Goal: Information Seeking & Learning: Learn about a topic

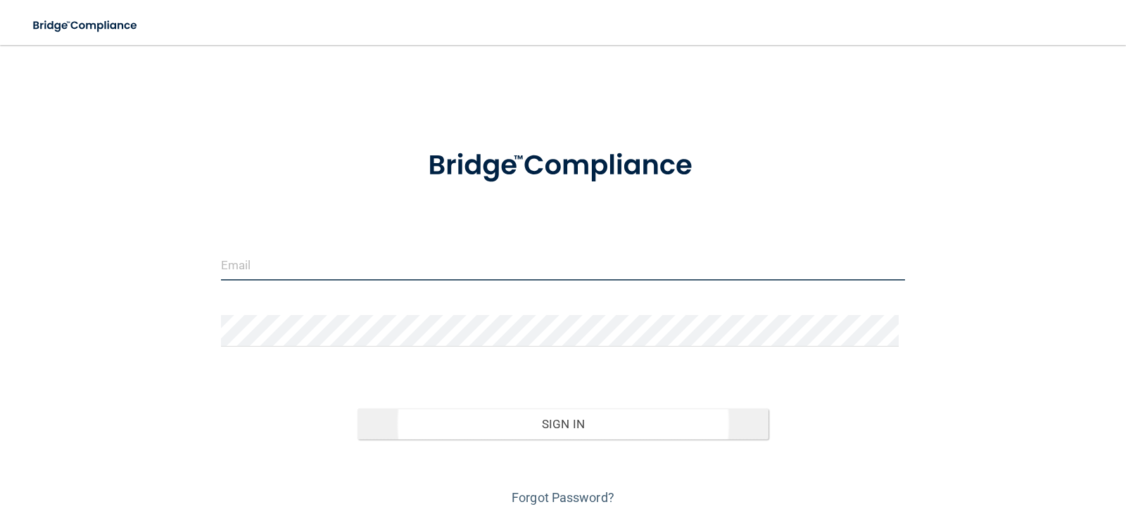
type input "[EMAIL_ADDRESS][DOMAIN_NAME]"
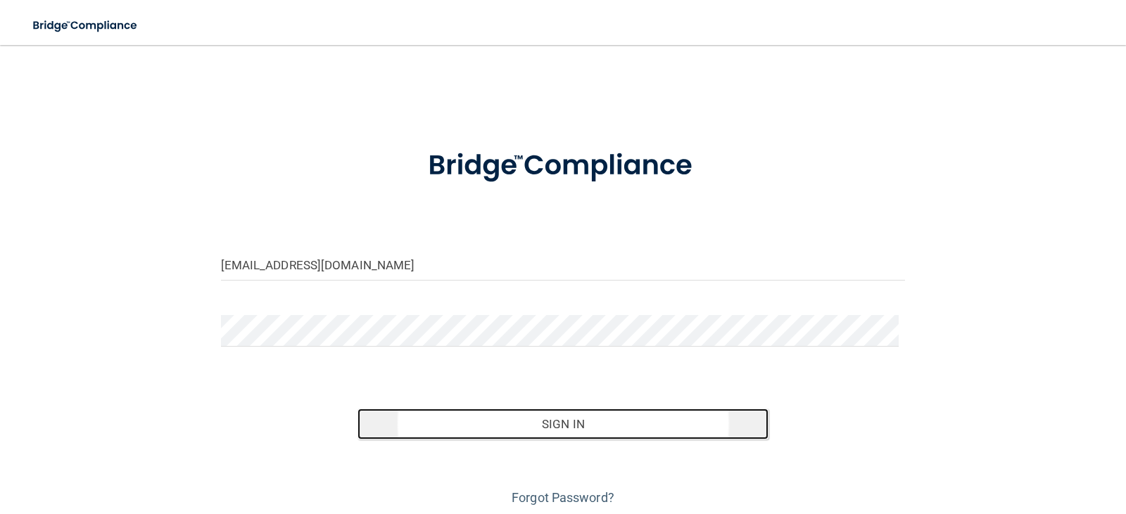
click at [594, 433] on button "Sign In" at bounding box center [562, 424] width 411 height 31
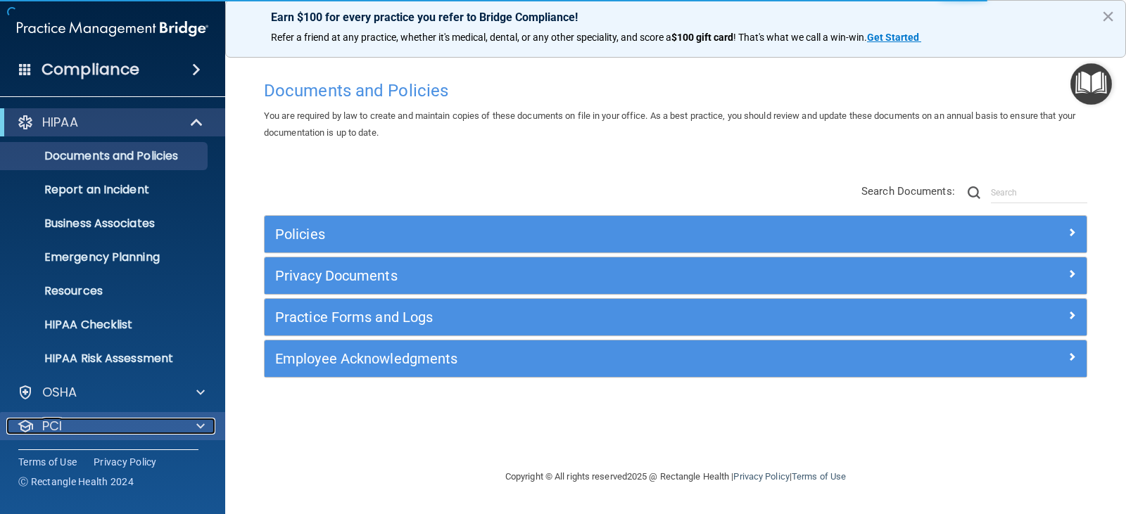
click at [37, 431] on div "PCI" at bounding box center [93, 426] width 174 height 17
click at [57, 422] on p "PCI" at bounding box center [52, 426] width 20 height 17
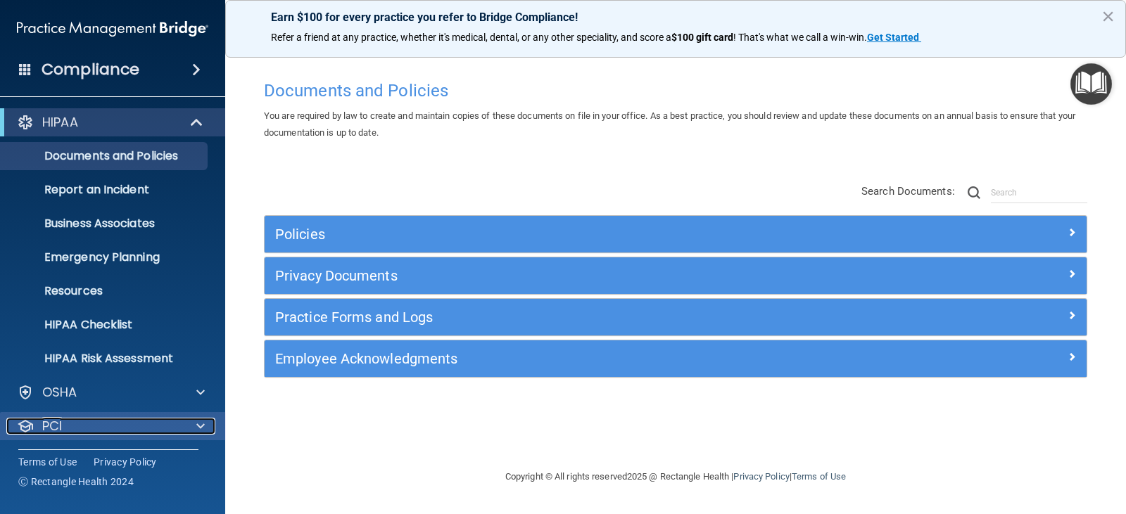
click at [210, 421] on div at bounding box center [198, 426] width 35 height 17
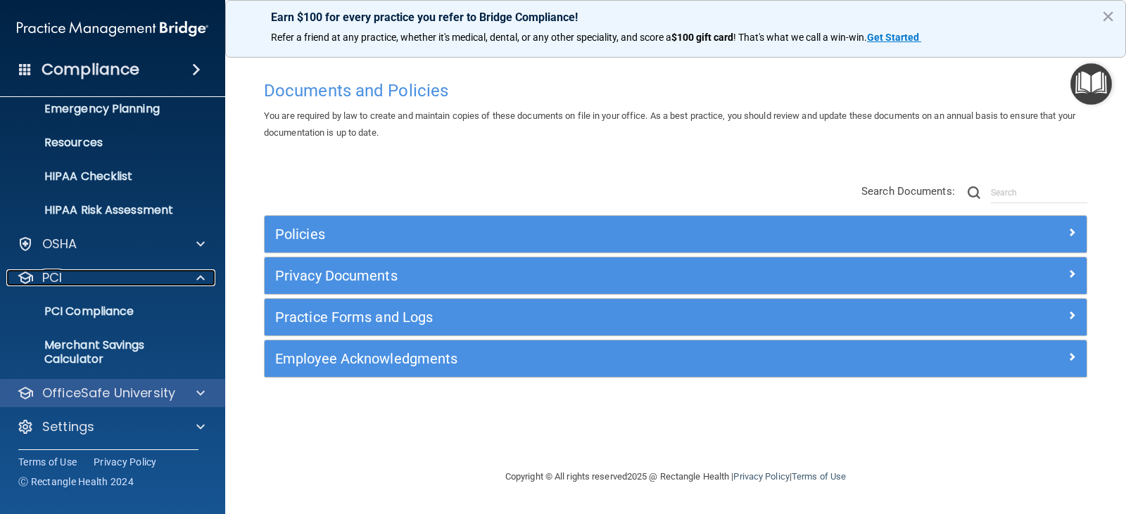
scroll to position [151, 0]
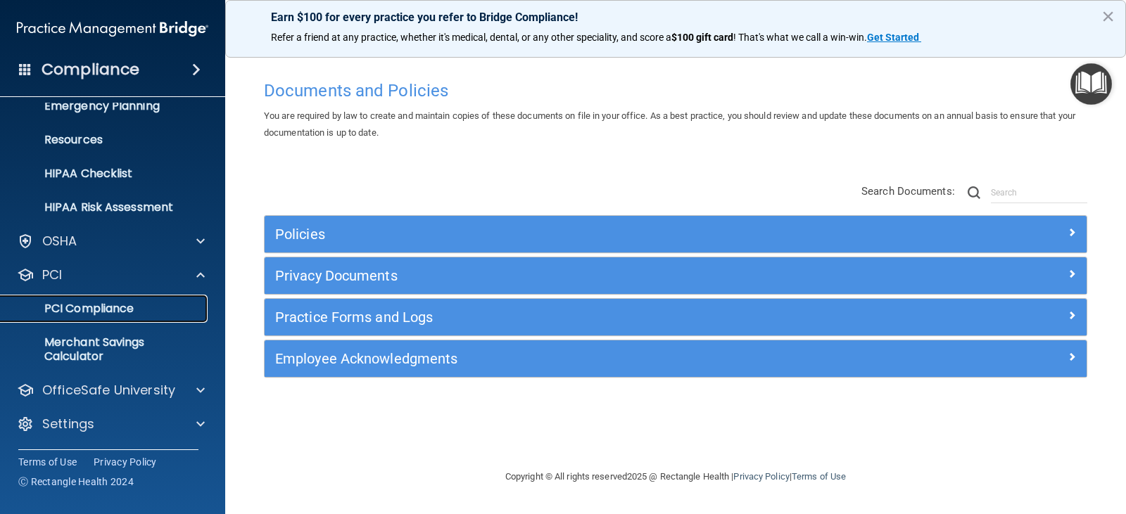
click at [106, 314] on p "PCI Compliance" at bounding box center [105, 309] width 192 height 14
click at [1107, 12] on button "×" at bounding box center [1107, 16] width 13 height 23
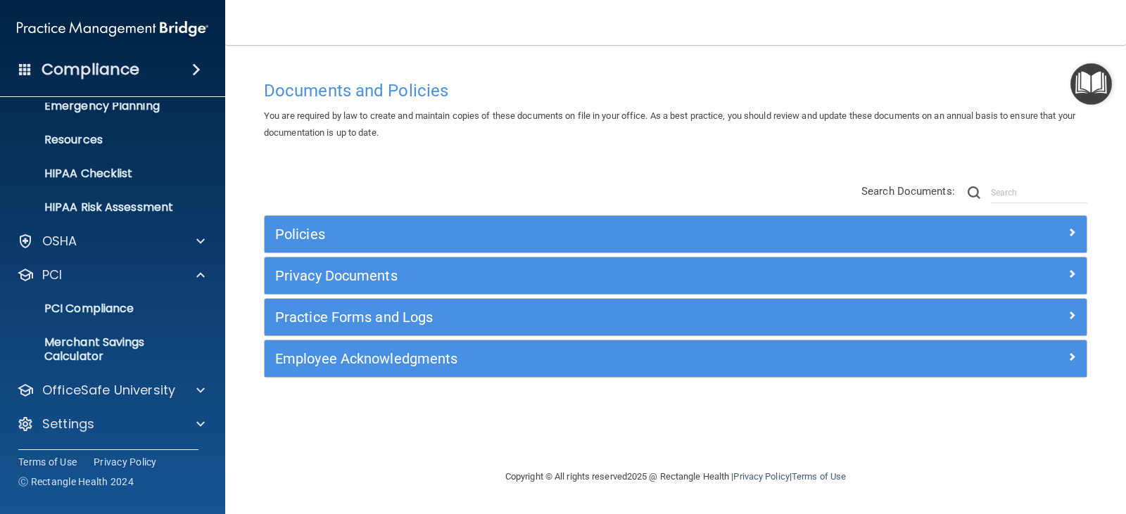
click at [1082, 82] on img "Open Resource Center" at bounding box center [1091, 84] width 42 height 42
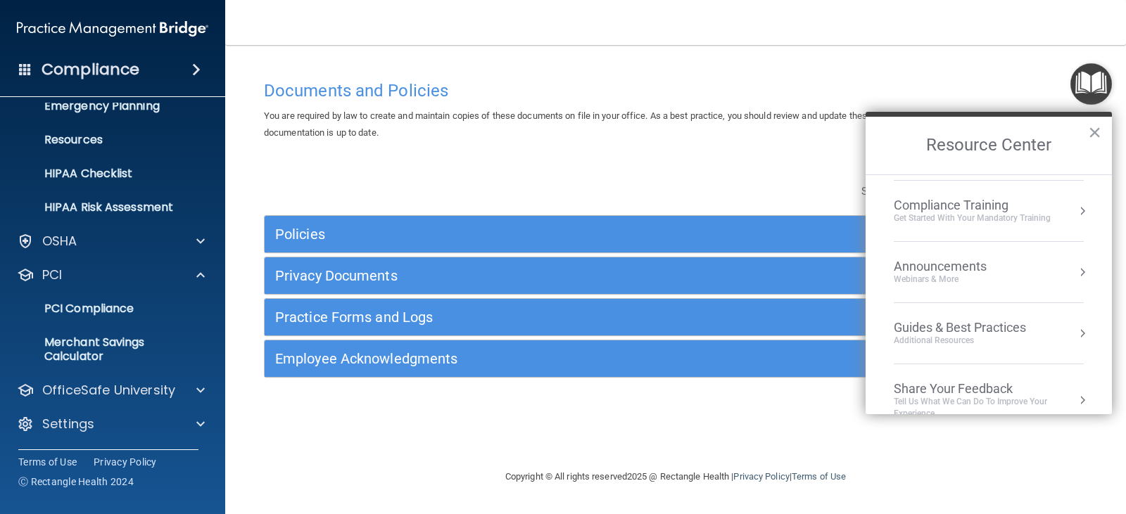
scroll to position [201, 0]
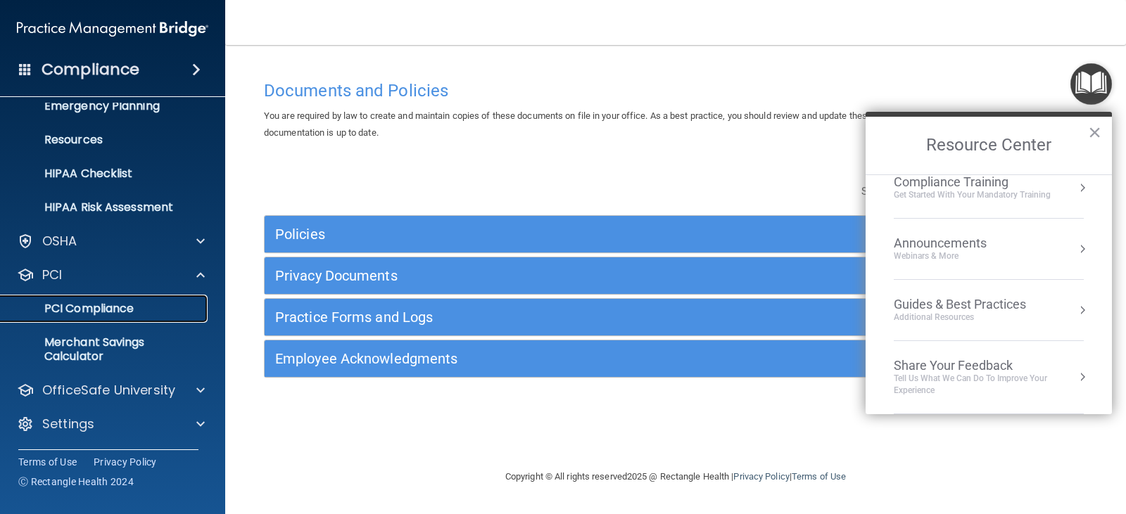
click at [68, 305] on p "PCI Compliance" at bounding box center [105, 309] width 192 height 14
click at [1096, 127] on button "×" at bounding box center [1094, 132] width 13 height 23
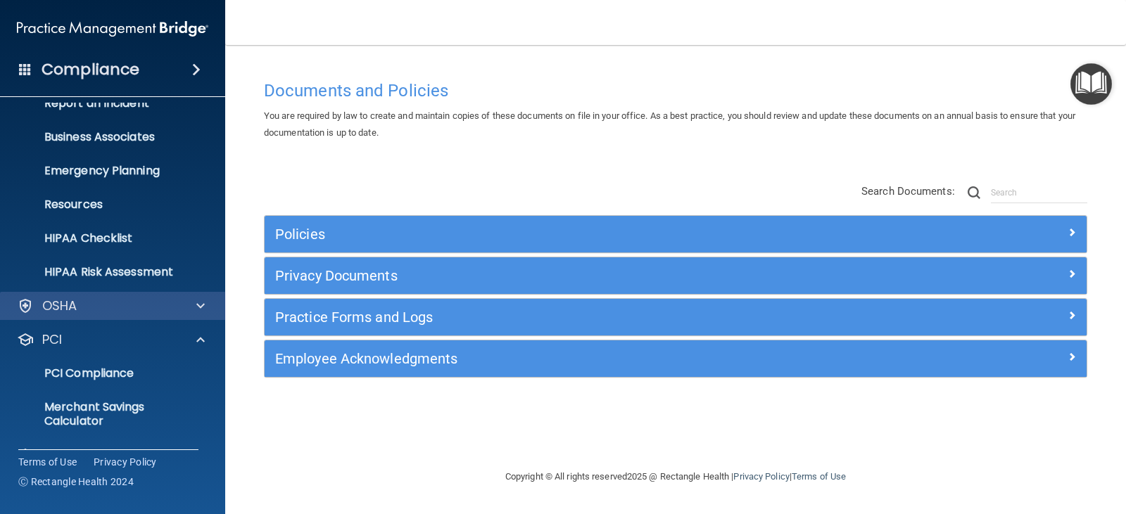
scroll to position [151, 0]
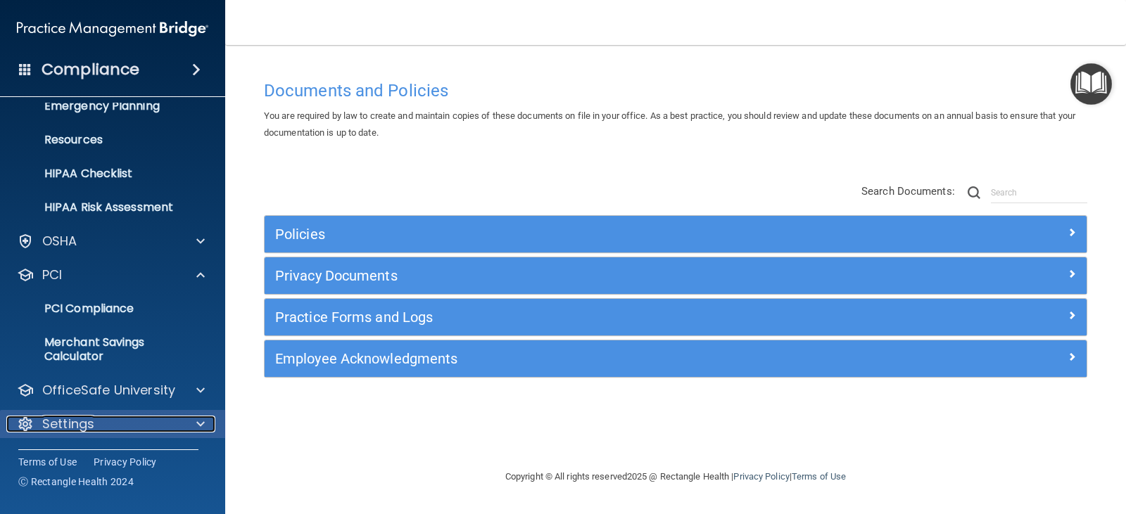
click at [80, 420] on p "Settings" at bounding box center [68, 424] width 52 height 17
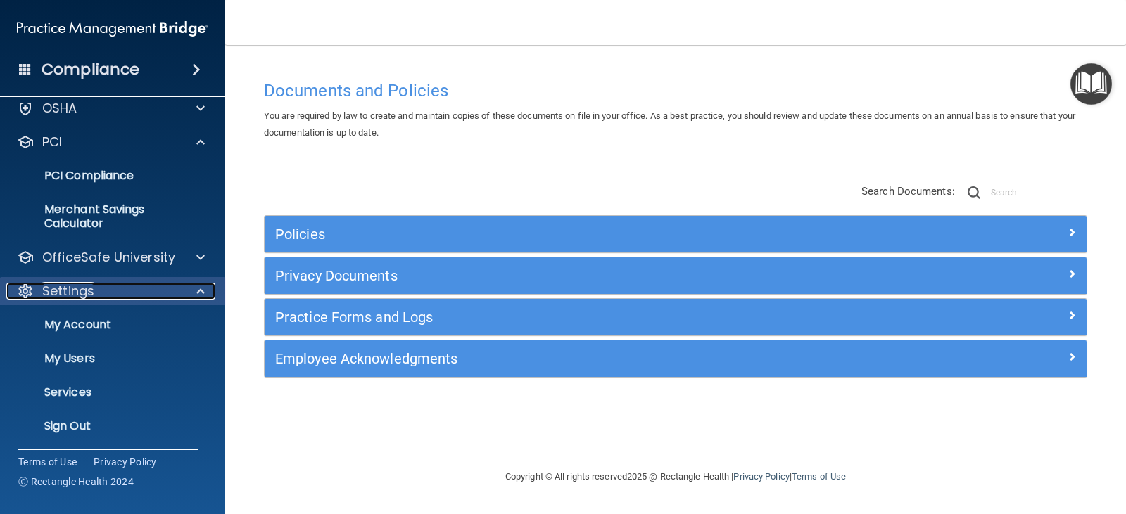
scroll to position [286, 0]
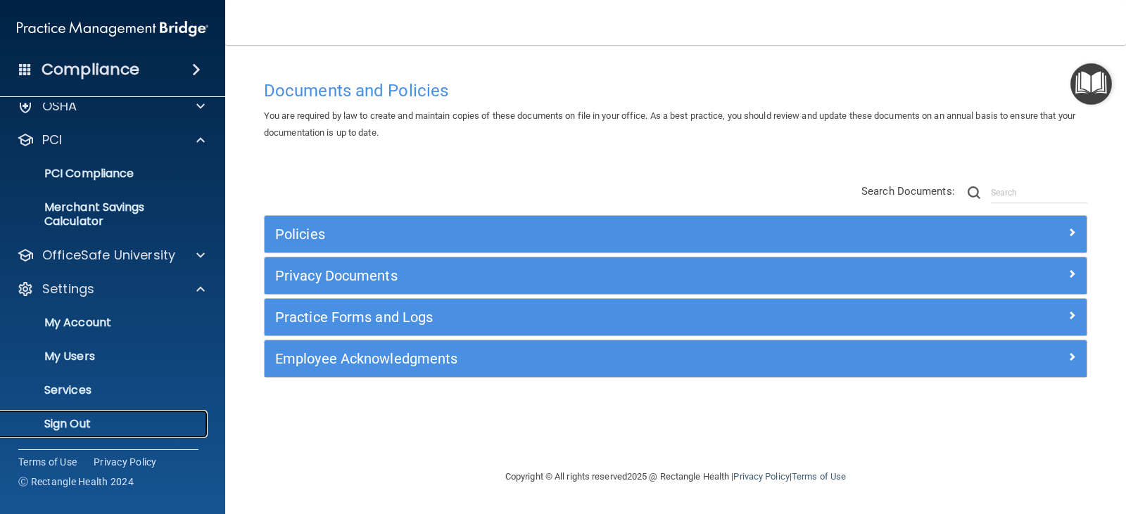
click at [80, 420] on p "Sign Out" at bounding box center [105, 424] width 192 height 14
